Goal: Transaction & Acquisition: Subscribe to service/newsletter

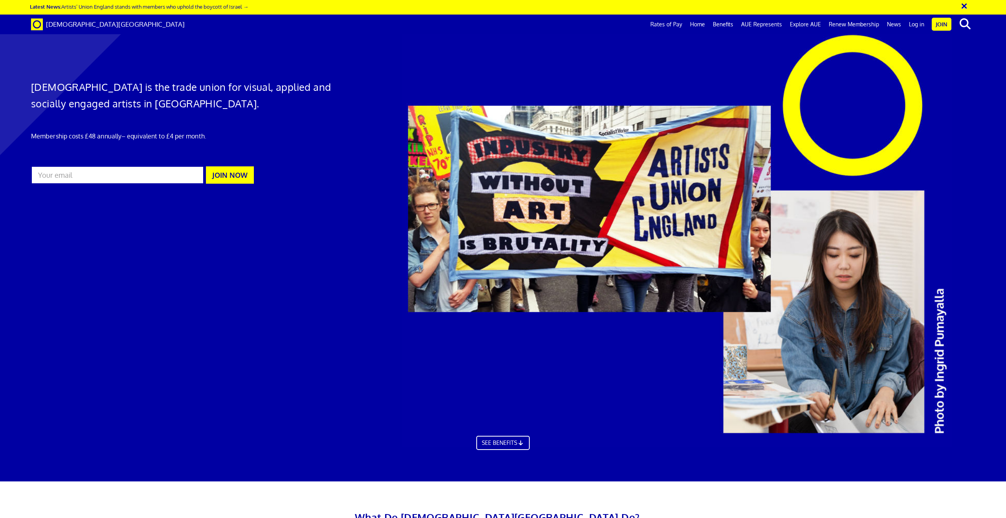
scroll to position [0, 23]
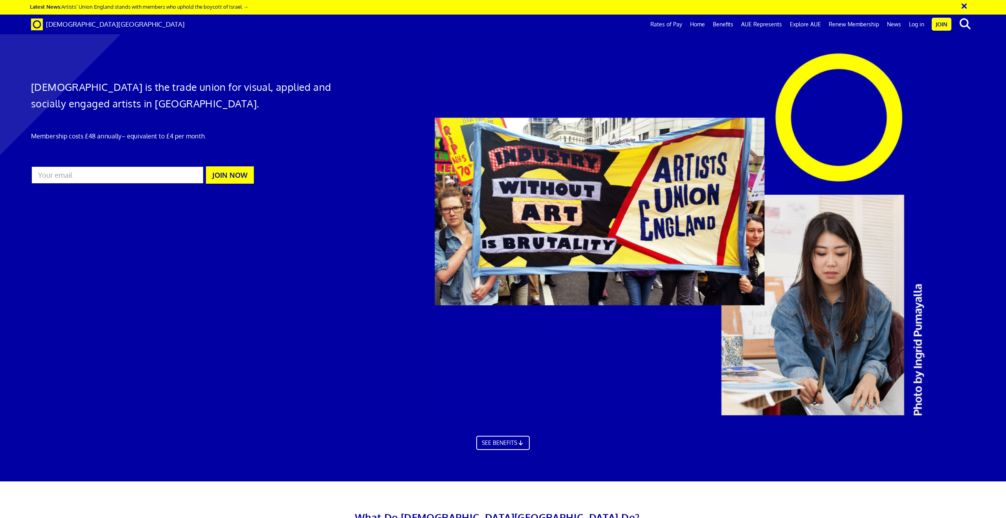
click at [79, 175] on input "email" at bounding box center [117, 175] width 173 height 18
type input "[PERSON_NAME][EMAIL_ADDRESS][PERSON_NAME][DOMAIN_NAME]"
click at [237, 170] on button "JOIN NOW" at bounding box center [230, 174] width 48 height 17
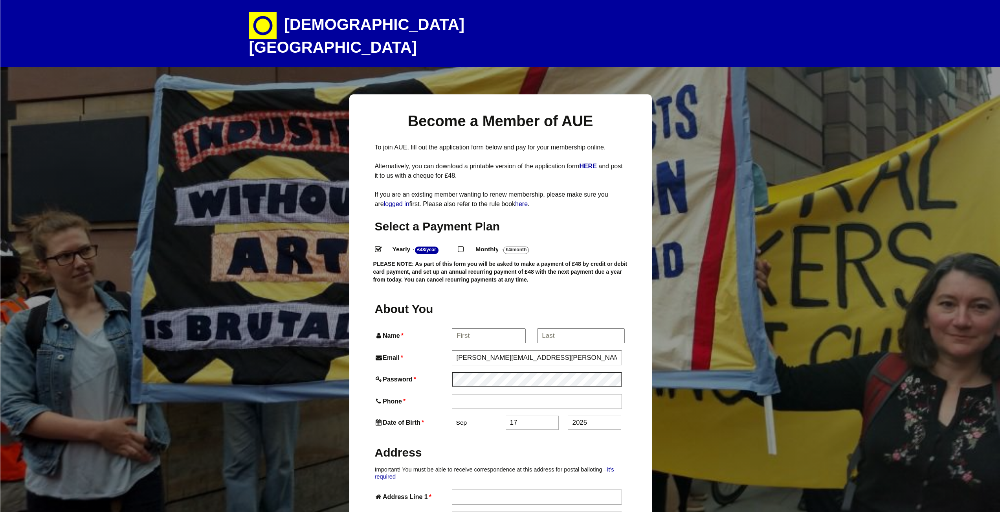
select select
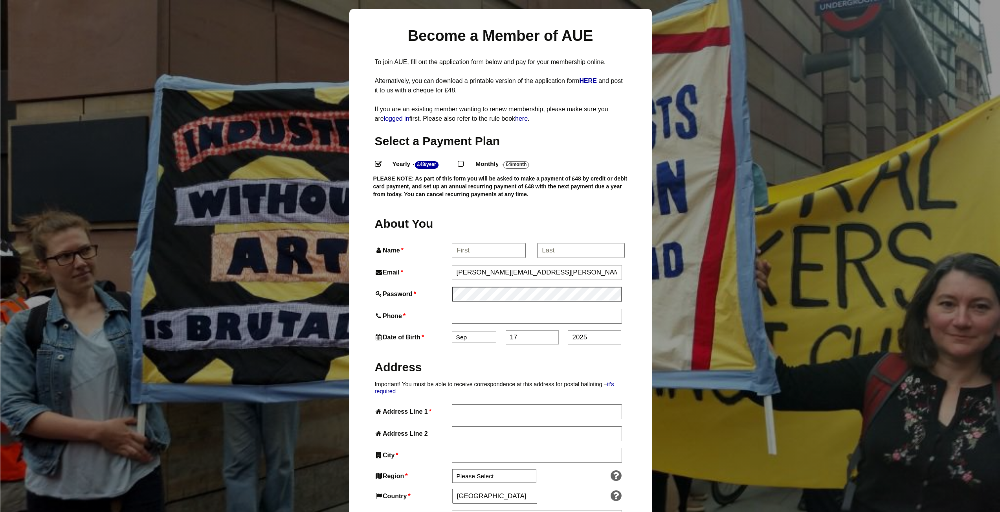
scroll to position [79, 0]
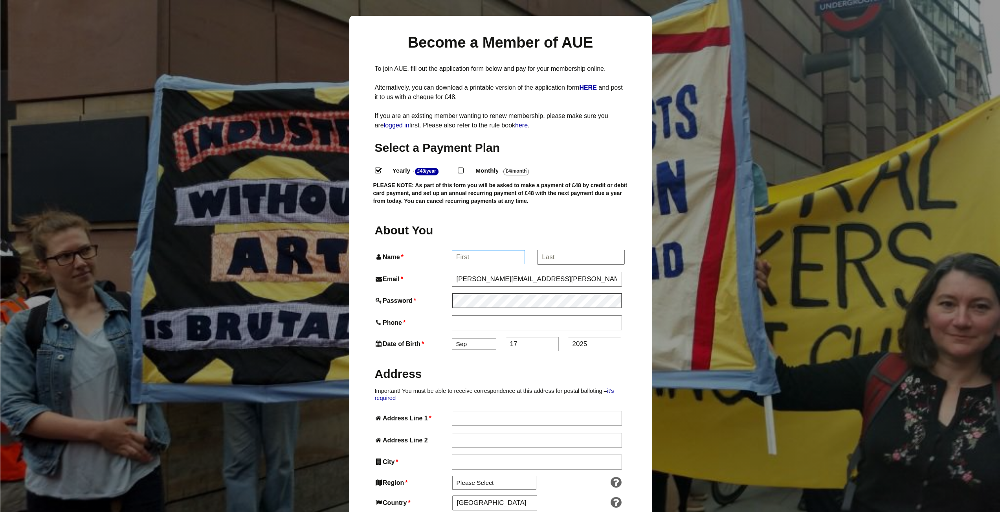
click at [494, 250] on input "Name *" at bounding box center [488, 257] width 73 height 14
type input "Noah"
click at [561, 250] on input "*" at bounding box center [580, 257] width 87 height 14
type input "g"
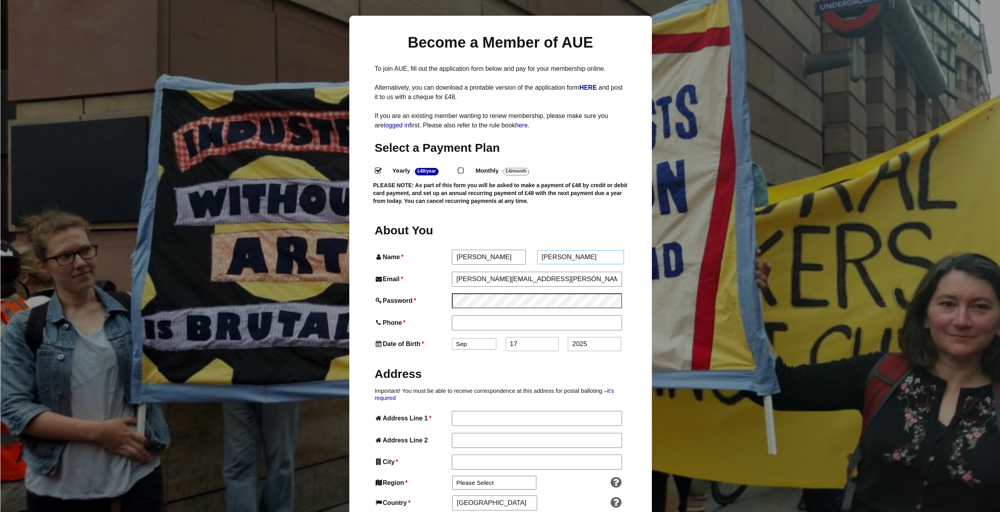
type input "Gsell"
click at [474, 314] on input "Phone *" at bounding box center [537, 321] width 170 height 14
type input "015560105258"
click at [475, 338] on select "Jan Feb Mar Apr May Jun Jul Aug Sep Oct Nov Dec" at bounding box center [474, 343] width 44 height 11
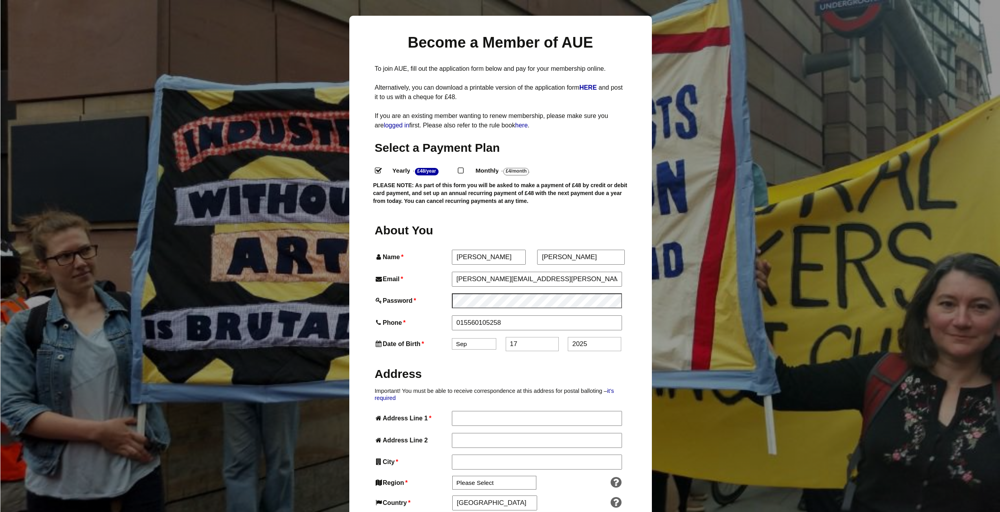
select select "5"
click at [452, 338] on select "Jan Feb Mar Apr May Jun Jul Aug Sep Oct Nov Dec" at bounding box center [474, 343] width 44 height 11
click at [599, 337] on input "2025" at bounding box center [594, 344] width 53 height 14
type input "2"
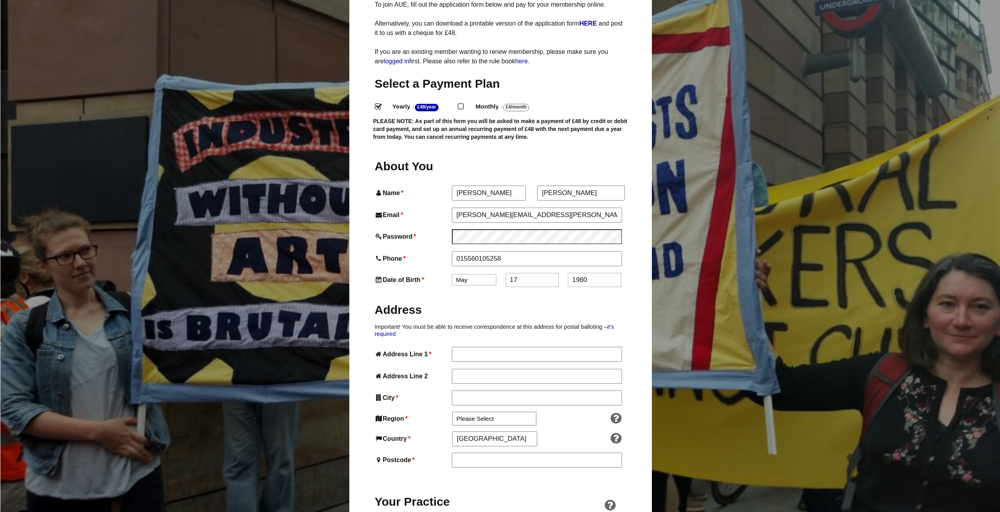
scroll to position [157, 0]
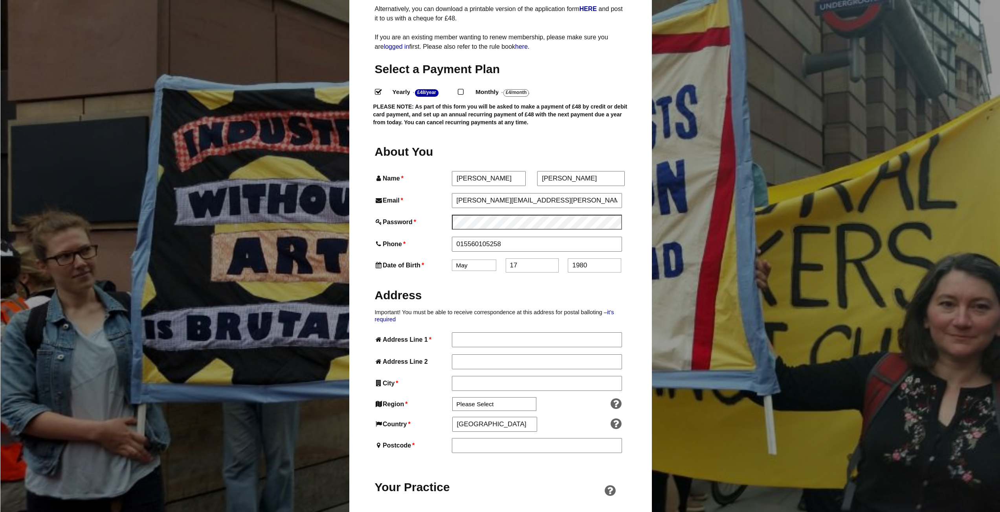
type input "1980"
click at [458, 332] on input "Address Line 1 *" at bounding box center [537, 339] width 170 height 14
type input "fgghhgj"
click at [459, 354] on input "Address Line 2" at bounding box center [537, 361] width 170 height 14
type input "fgjnhfd"
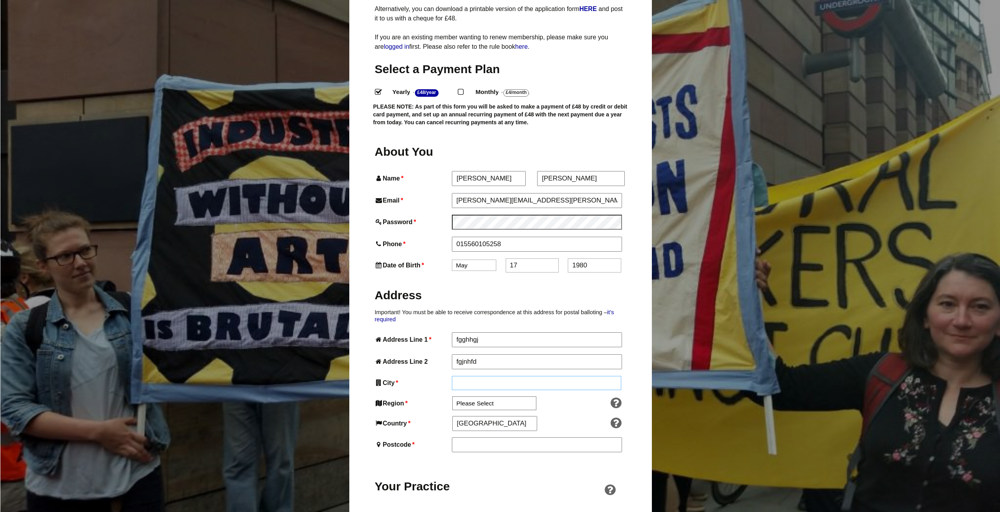
click at [477, 376] on input "City *" at bounding box center [537, 383] width 170 height 14
type input "grhgth"
click at [492, 397] on select "Please Select South East England London North West England East of England West…" at bounding box center [494, 404] width 84 height 14
select select "London"
click at [452, 397] on select "Please Select South East England London North West England East of England West…" at bounding box center [494, 404] width 84 height 14
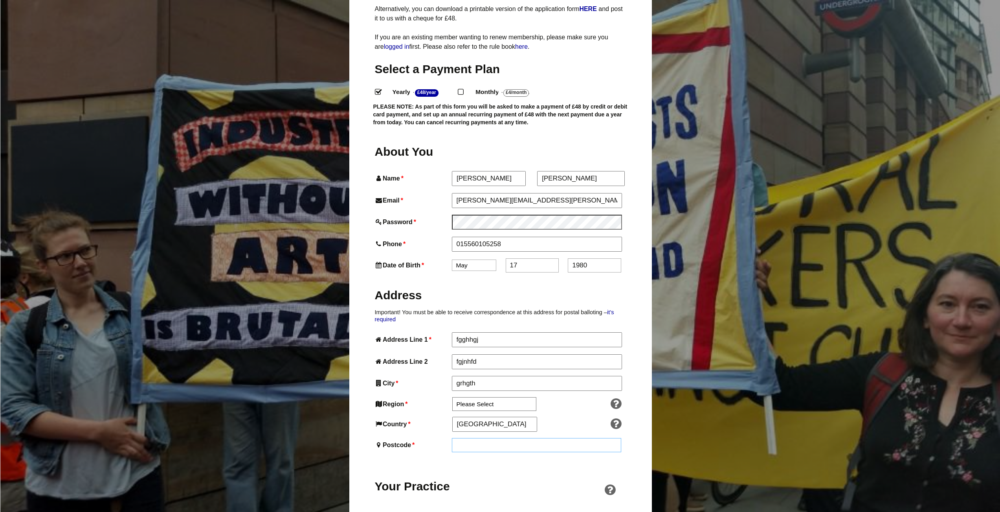
click at [482, 438] on input "Postcode *" at bounding box center [537, 445] width 170 height 14
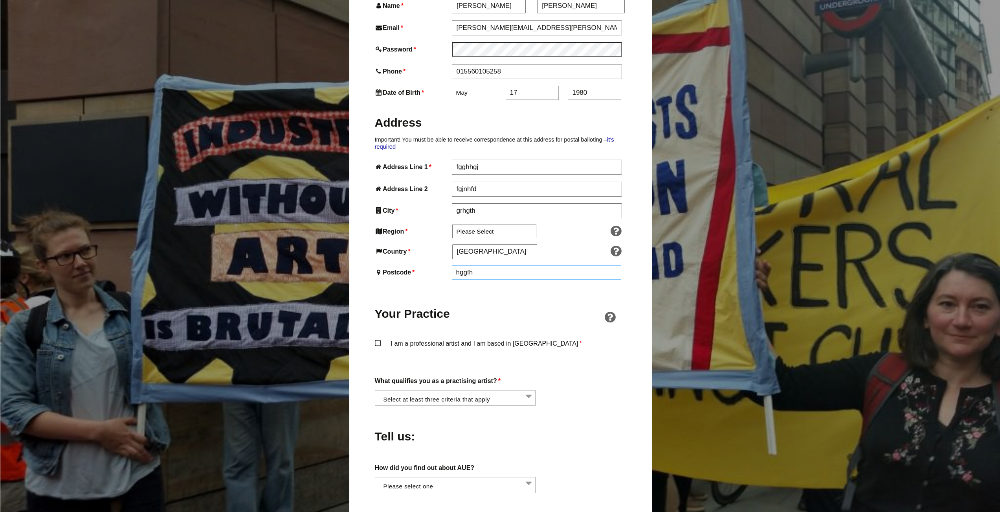
scroll to position [354, 0]
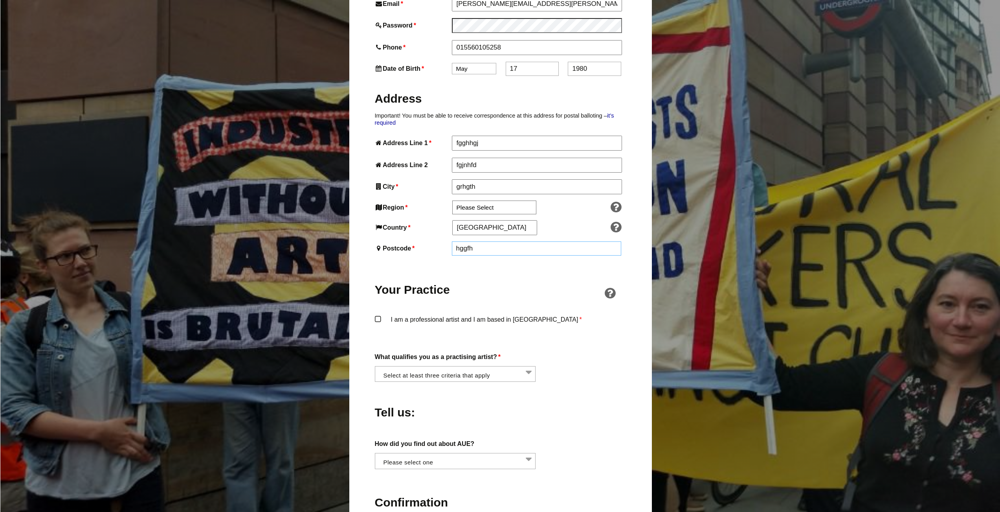
type input "hggfh"
click at [379, 315] on label "I am a professional artist and I am based in England *" at bounding box center [501, 327] width 252 height 24
click at [0, 0] on input "I am a professional artist and I am based in England *" at bounding box center [0, 0] width 0 height 0
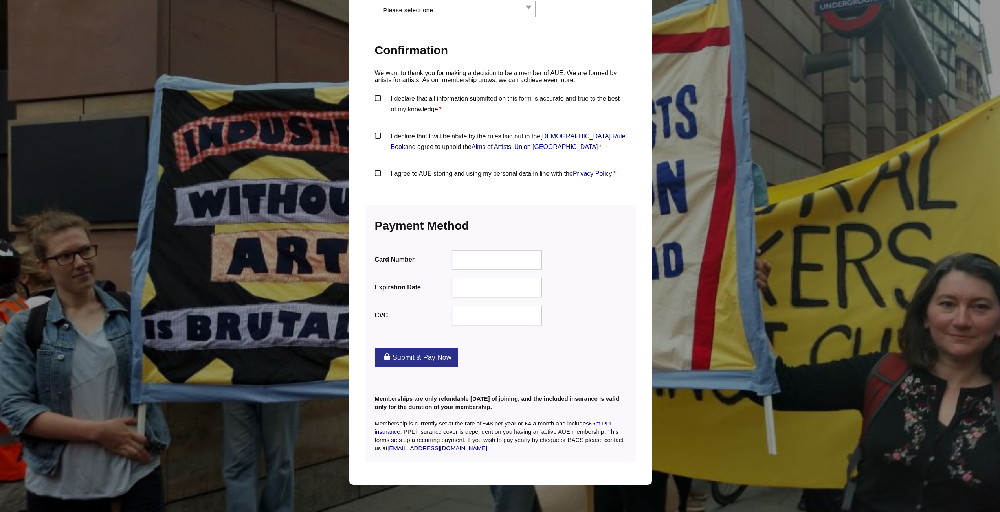
click at [428, 348] on link "Submit & Pay Now" at bounding box center [416, 357] width 83 height 19
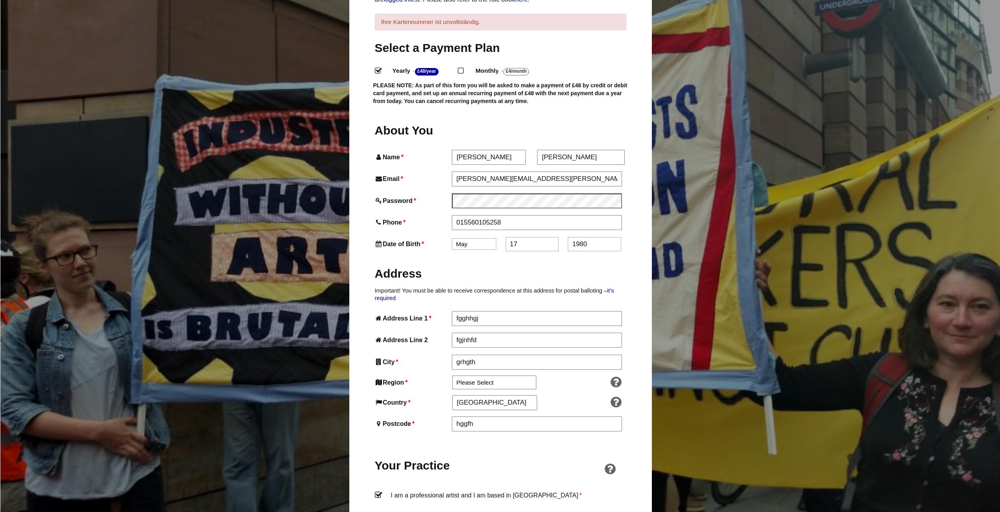
scroll to position [203, 0]
